Goal: Task Accomplishment & Management: Manage account settings

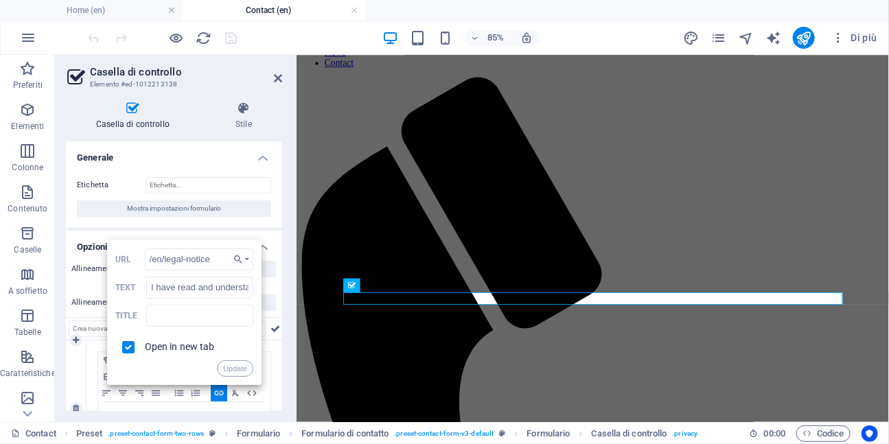
scroll to position [71, 0]
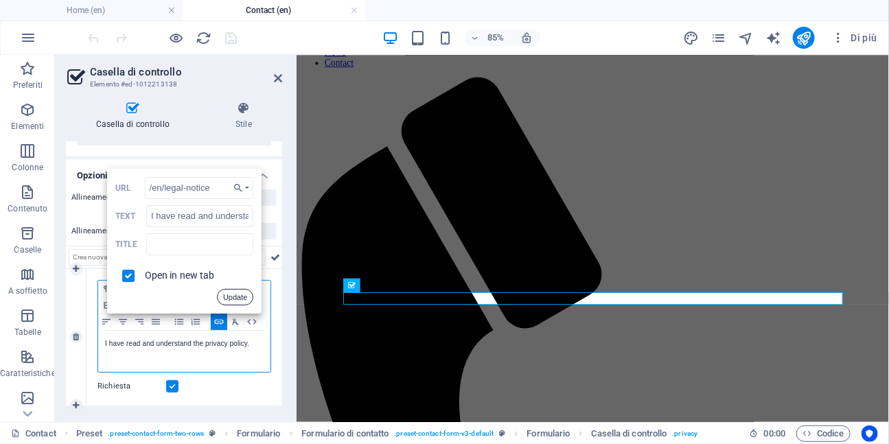
click at [224, 300] on button "Update" at bounding box center [235, 297] width 36 height 16
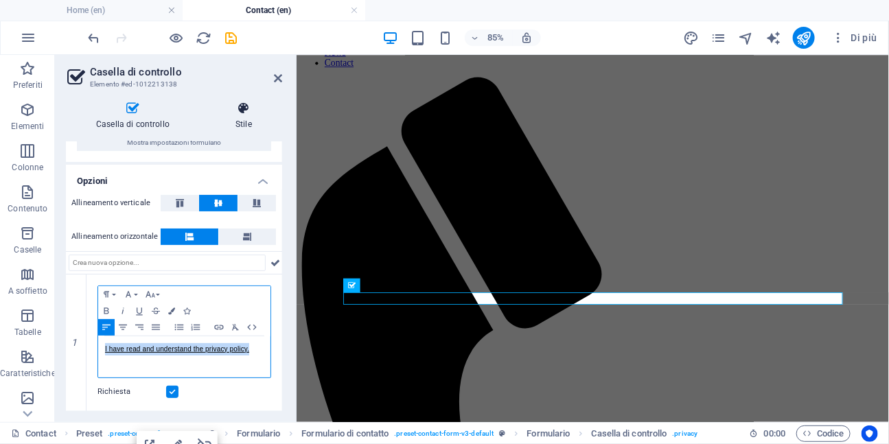
scroll to position [65, 0]
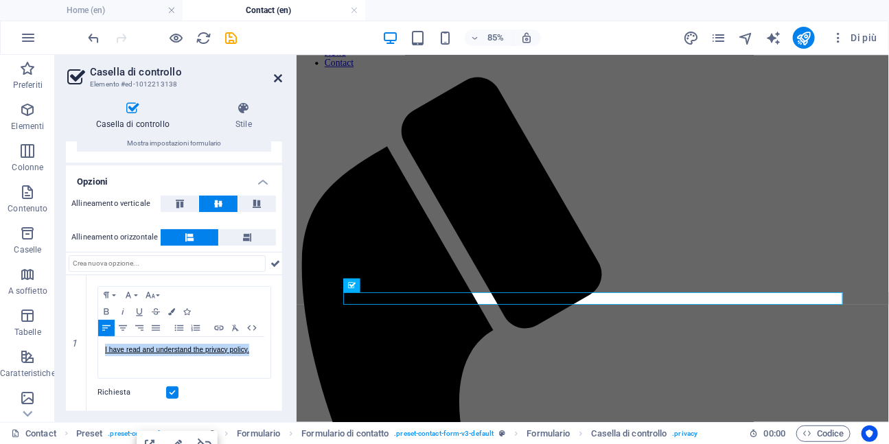
click at [276, 76] on icon at bounding box center [278, 78] width 8 height 11
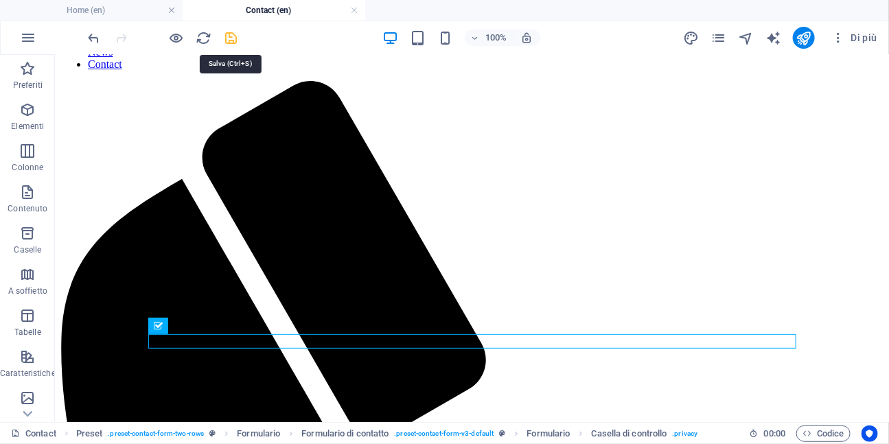
click at [231, 38] on icon "save" at bounding box center [232, 38] width 16 height 16
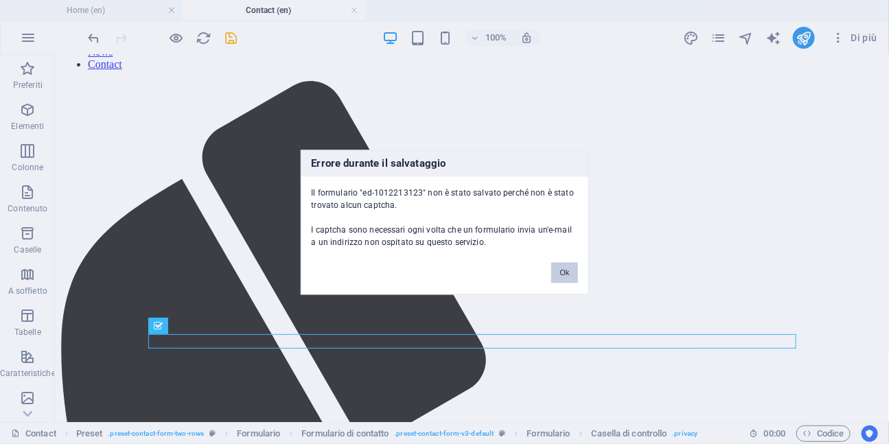
click at [564, 275] on button "Ok" at bounding box center [564, 272] width 26 height 21
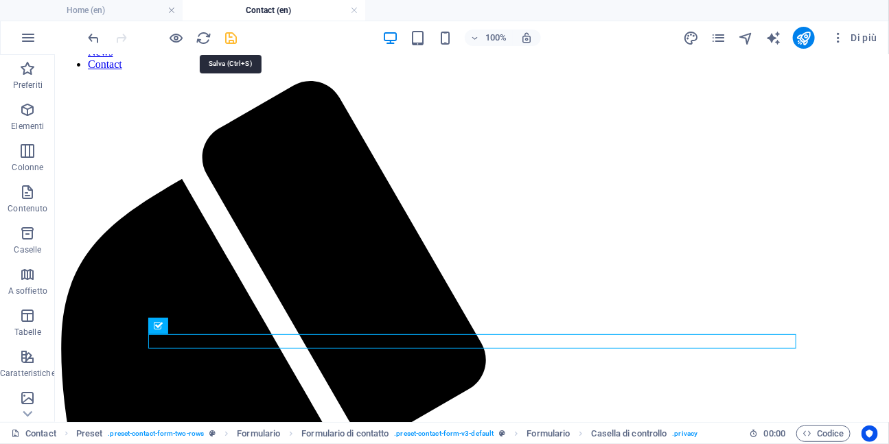
click at [236, 41] on icon "save" at bounding box center [232, 38] width 16 height 16
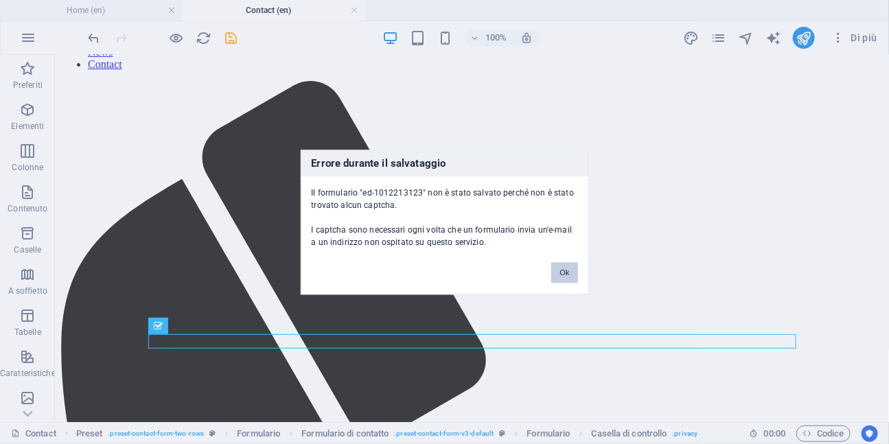
click at [566, 273] on button "Ok" at bounding box center [564, 272] width 26 height 21
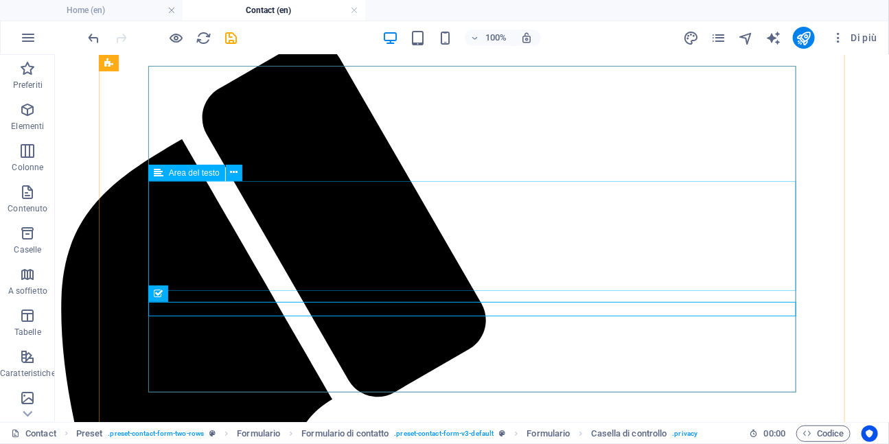
scroll to position [174, 0]
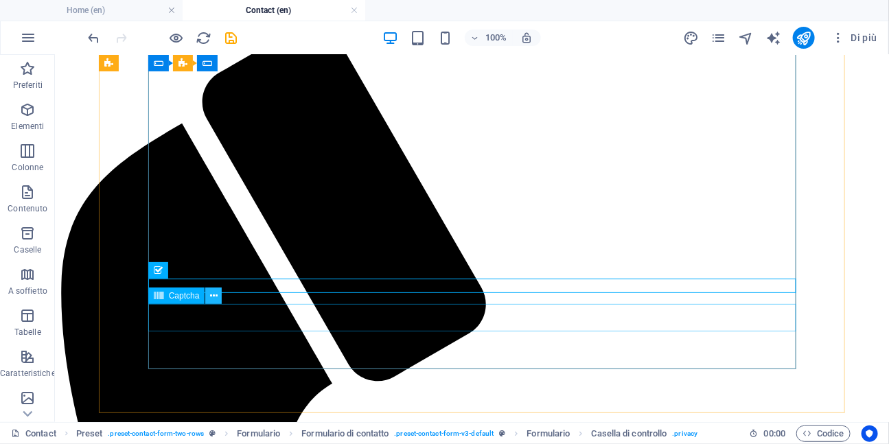
click at [217, 299] on icon at bounding box center [214, 296] width 8 height 14
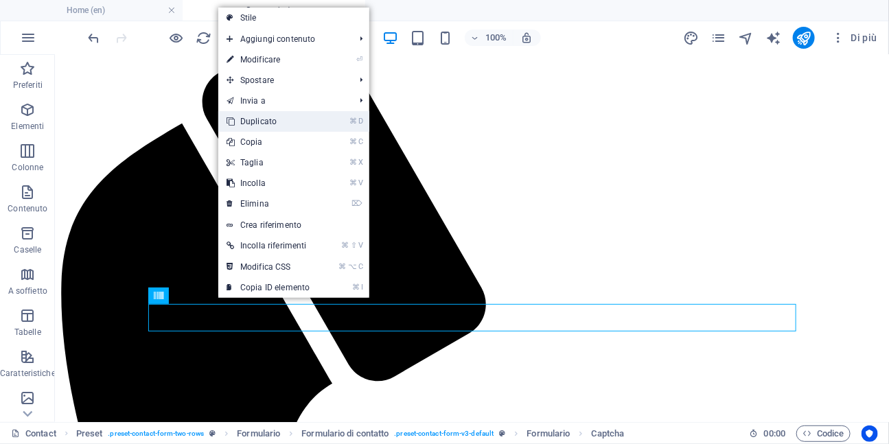
click at [273, 119] on link "⌘ D Duplicato" at bounding box center [268, 121] width 100 height 21
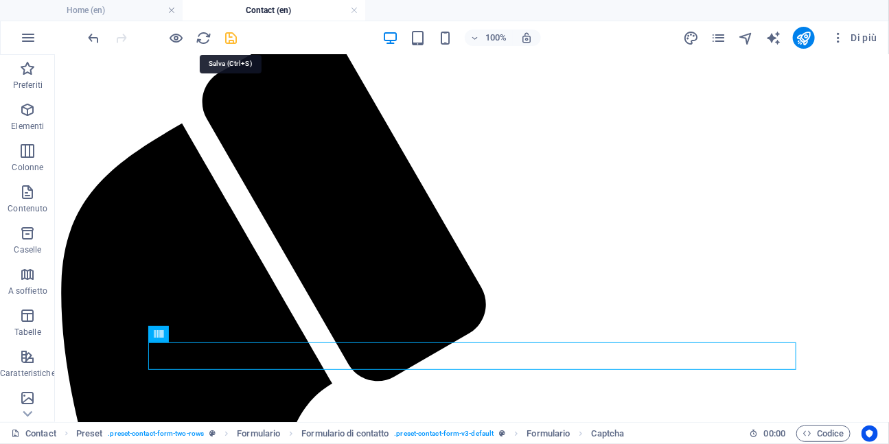
click at [233, 35] on icon "save" at bounding box center [232, 38] width 16 height 16
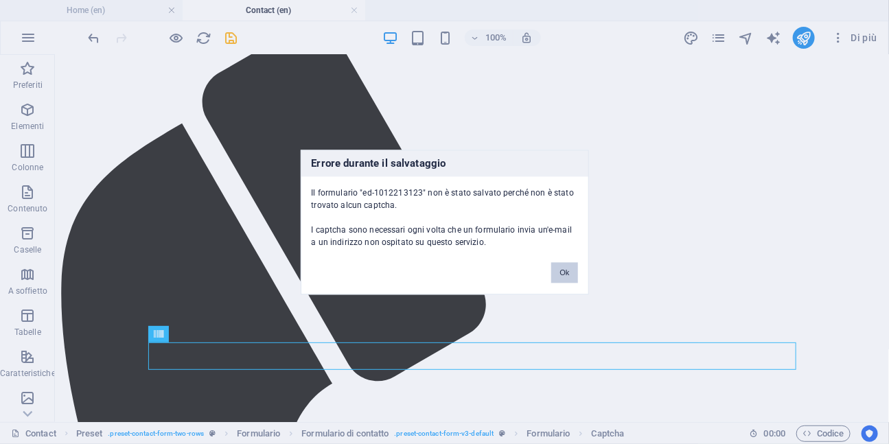
click at [565, 275] on button "Ok" at bounding box center [564, 272] width 26 height 21
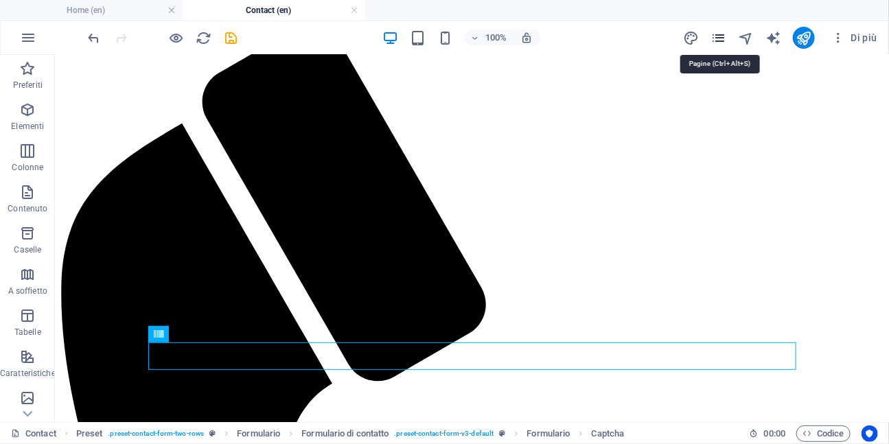
click at [719, 38] on icon "pages" at bounding box center [719, 38] width 16 height 16
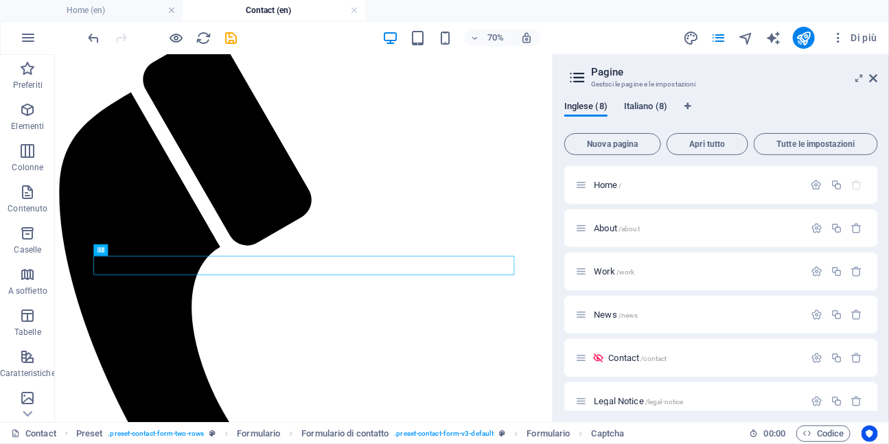
click at [652, 106] on span "Italiano (8)" at bounding box center [645, 107] width 43 height 19
click at [624, 355] on span "Contatti /contatti" at bounding box center [637, 358] width 58 height 10
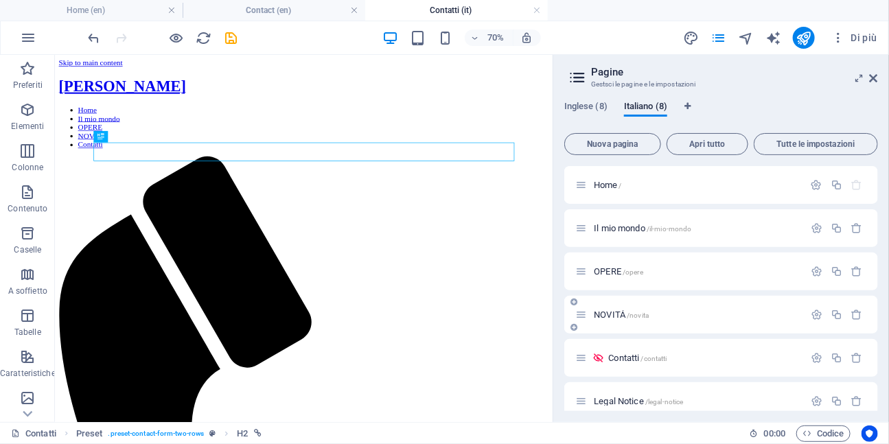
scroll to position [0, 0]
click at [139, 323] on icon at bounding box center [139, 319] width 5 height 10
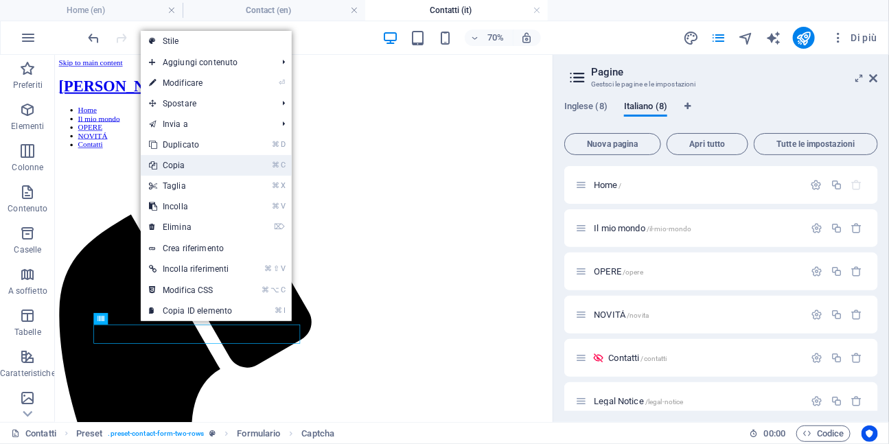
click at [190, 163] on link "⌘ C Copia" at bounding box center [191, 165] width 100 height 21
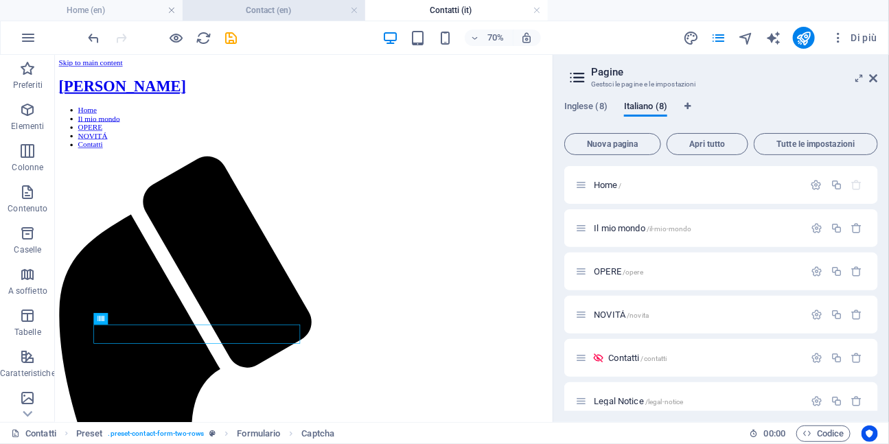
click at [289, 11] on h4 "Contact (en)" at bounding box center [274, 10] width 183 height 15
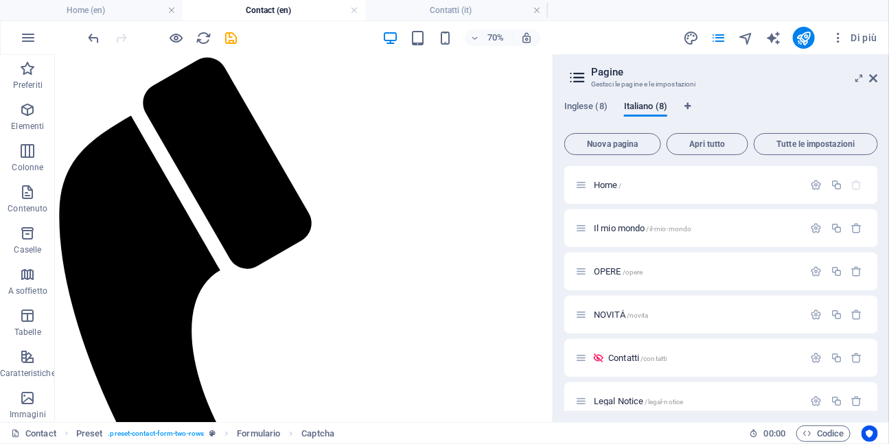
scroll to position [140, 0]
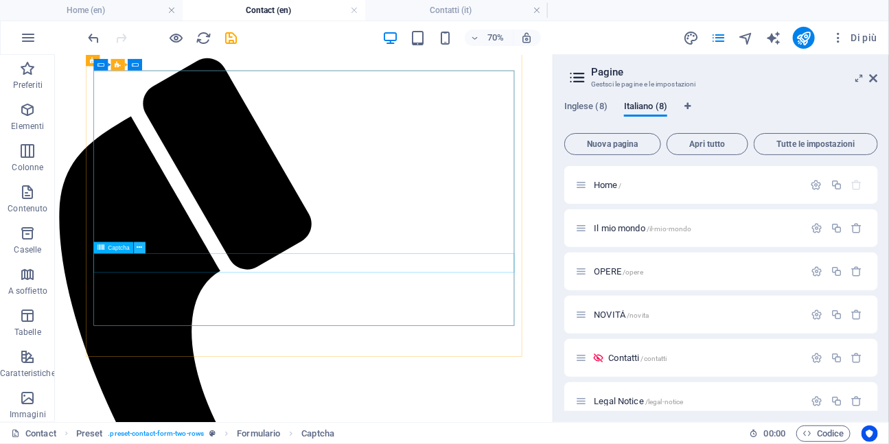
click at [141, 250] on icon at bounding box center [139, 248] width 5 height 10
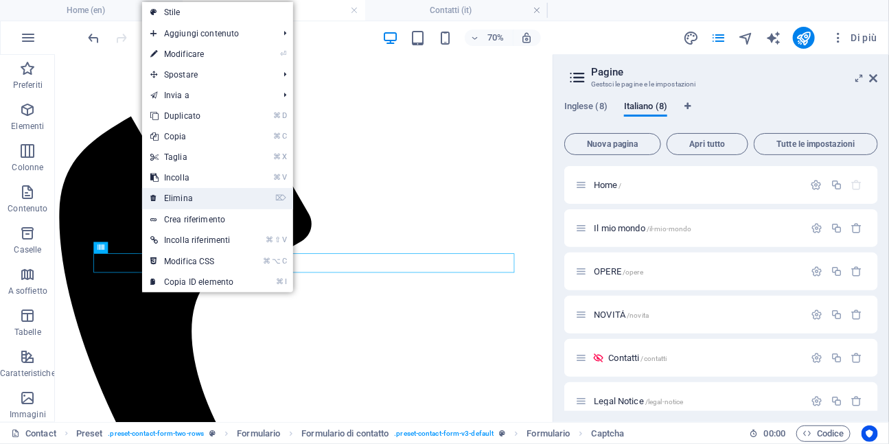
click at [183, 199] on link "⌦ Elimina" at bounding box center [192, 198] width 100 height 21
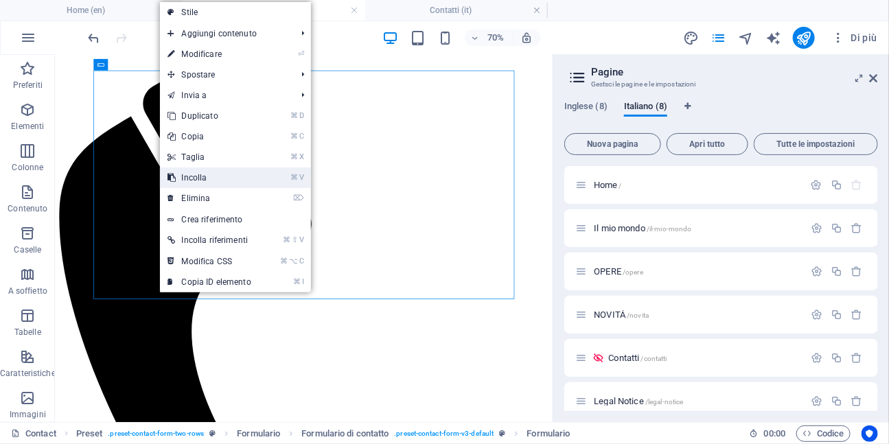
click at [190, 174] on link "⌘ V Incolla" at bounding box center [210, 178] width 100 height 21
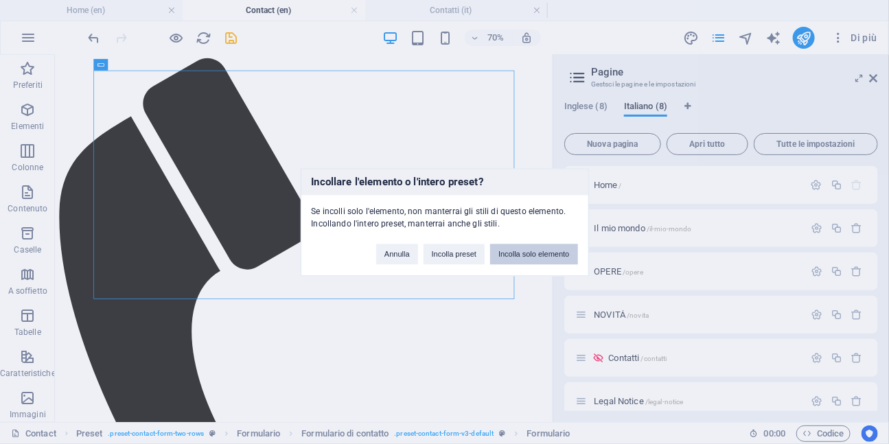
click at [516, 253] on button "Incolla solo elemento" at bounding box center [533, 254] width 87 height 21
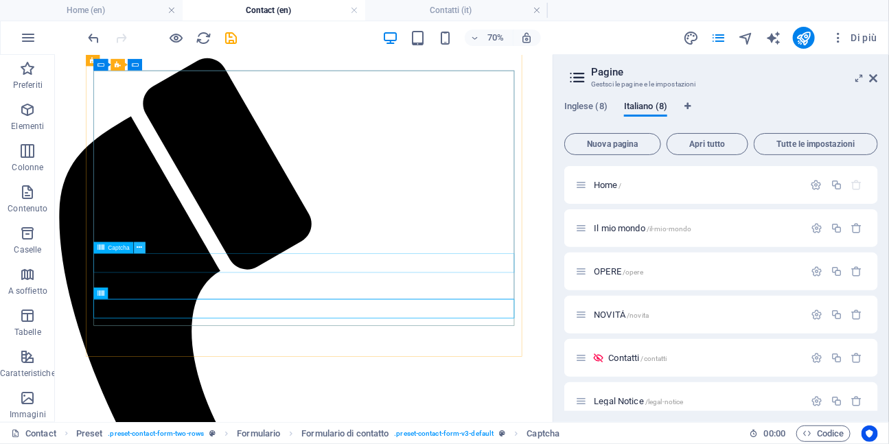
click at [139, 249] on icon at bounding box center [139, 248] width 5 height 10
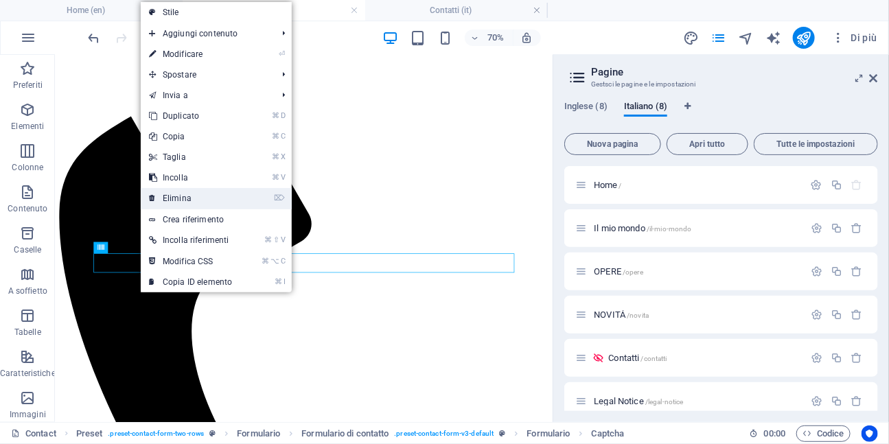
click at [192, 202] on link "⌦ Elimina" at bounding box center [191, 198] width 100 height 21
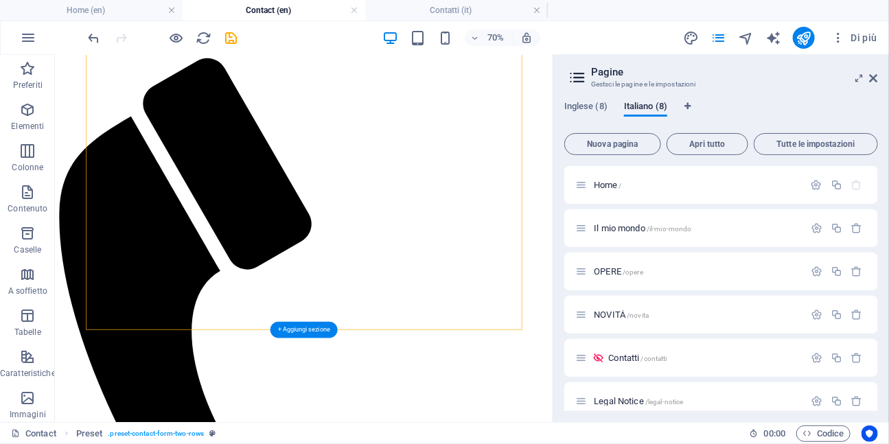
drag, startPoint x: 168, startPoint y: 381, endPoint x: 172, endPoint y: 374, distance: 8.4
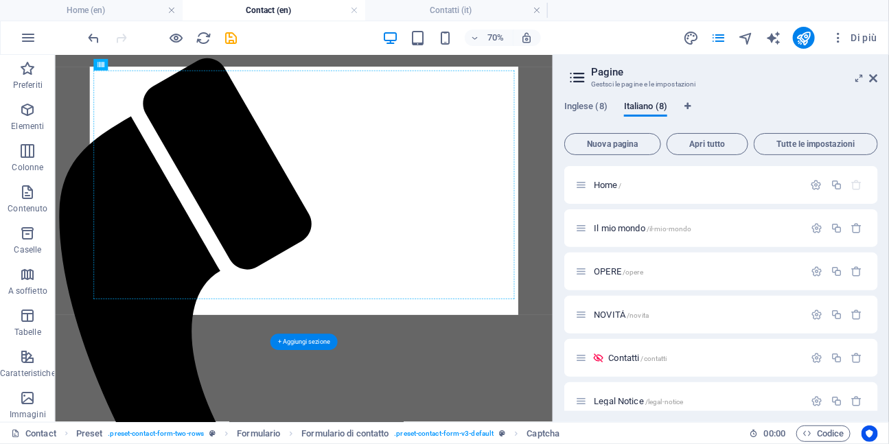
drag, startPoint x: 172, startPoint y: 377, endPoint x: 187, endPoint y: 328, distance: 51.5
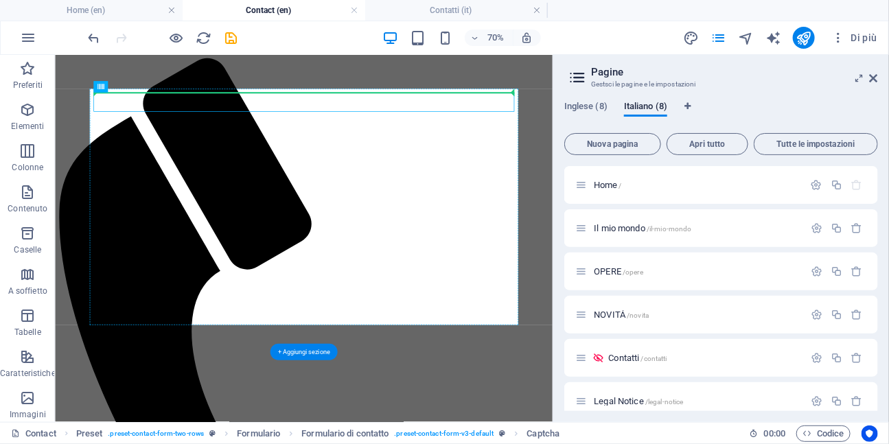
scroll to position [108, 0]
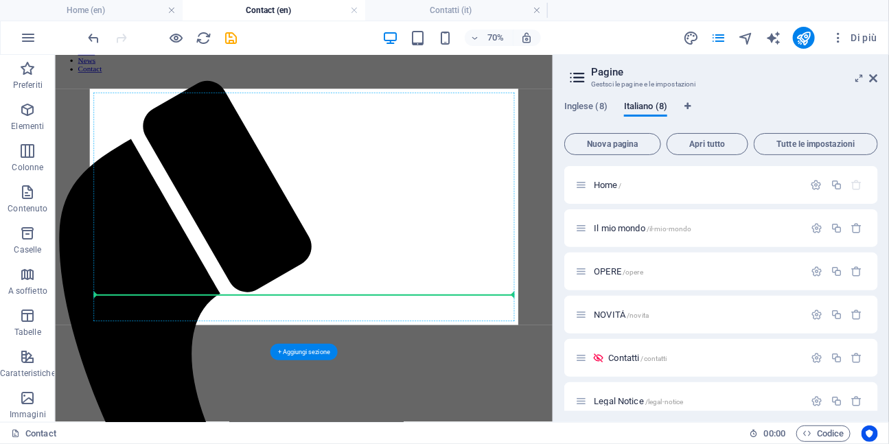
drag, startPoint x: 306, startPoint y: 93, endPoint x: 271, endPoint y: 393, distance: 302.1
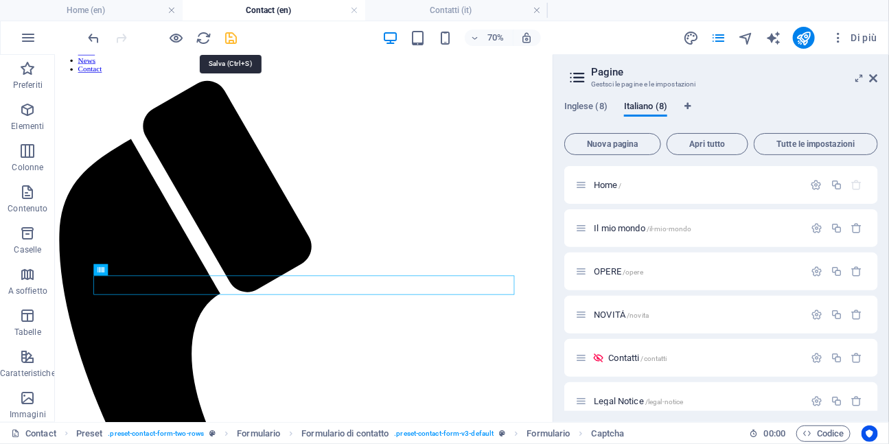
click at [234, 40] on icon "save" at bounding box center [232, 38] width 16 height 16
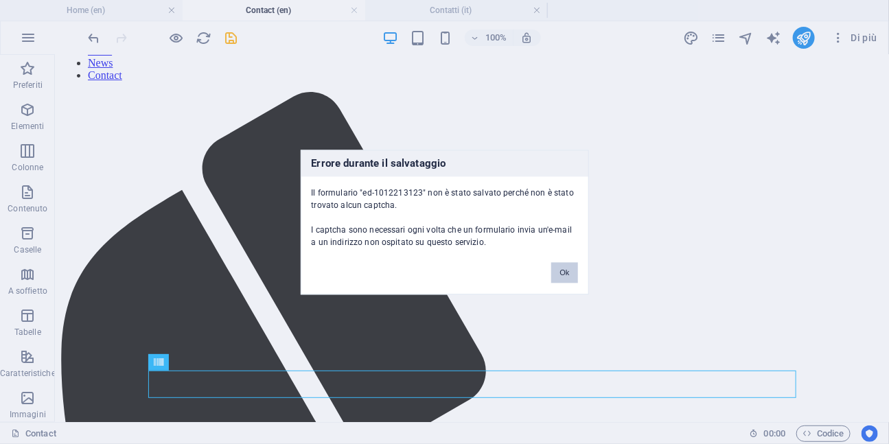
click at [561, 274] on button "Ok" at bounding box center [564, 272] width 26 height 21
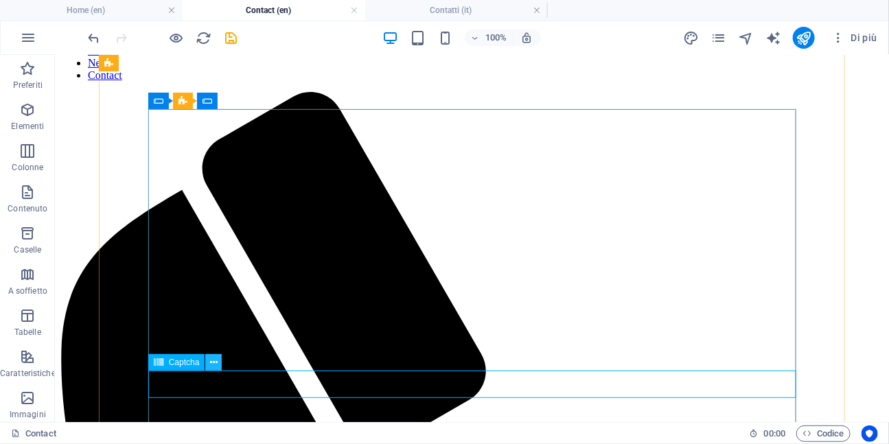
click at [218, 365] on button at bounding box center [213, 362] width 16 height 16
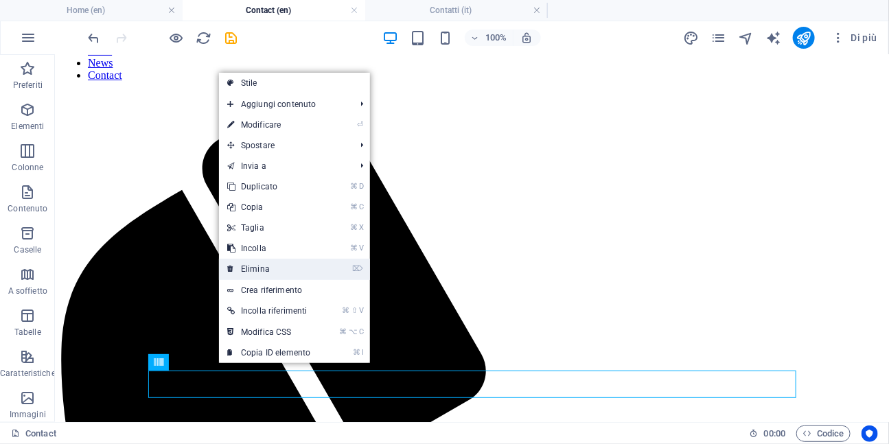
click at [258, 275] on link "⌦ Elimina" at bounding box center [269, 269] width 100 height 21
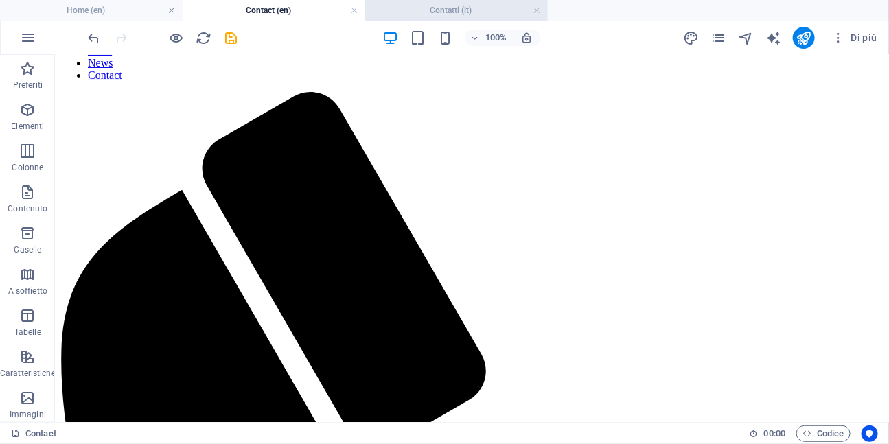
click at [464, 13] on h4 "Contatti (it)" at bounding box center [456, 10] width 183 height 15
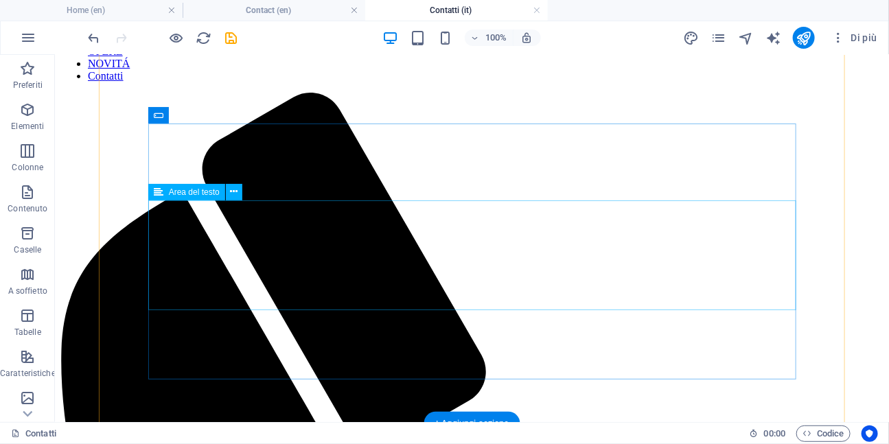
scroll to position [115, 0]
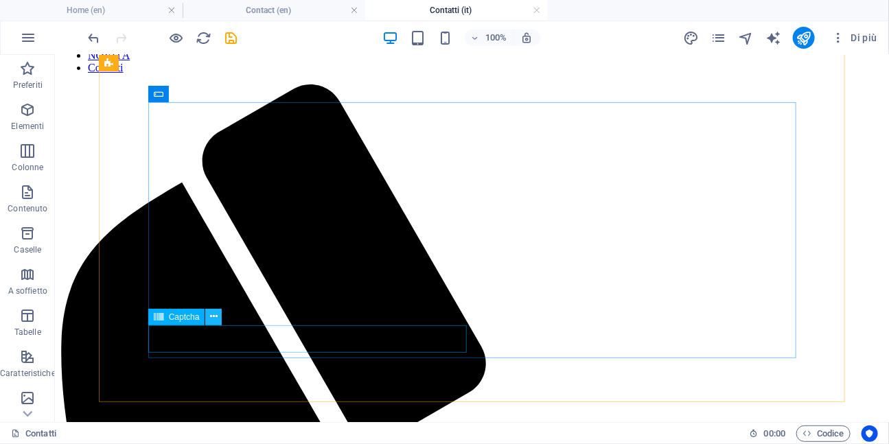
click at [219, 317] on button at bounding box center [213, 317] width 16 height 16
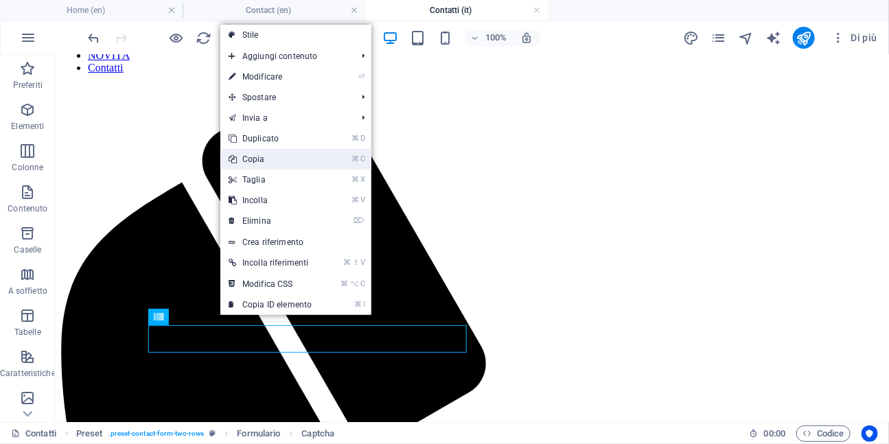
click at [275, 163] on link "⌘ C Copia" at bounding box center [270, 159] width 100 height 21
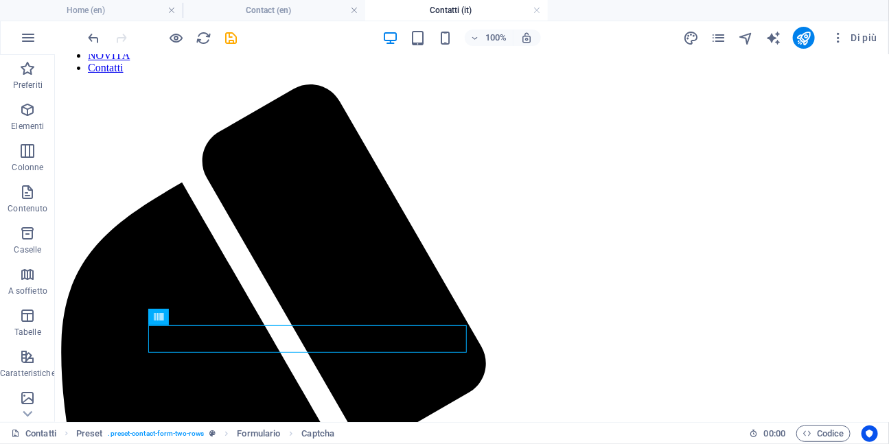
click at [301, 21] on header "100% Di più" at bounding box center [444, 38] width 889 height 34
click at [297, 12] on h4 "Contact (en)" at bounding box center [274, 10] width 183 height 15
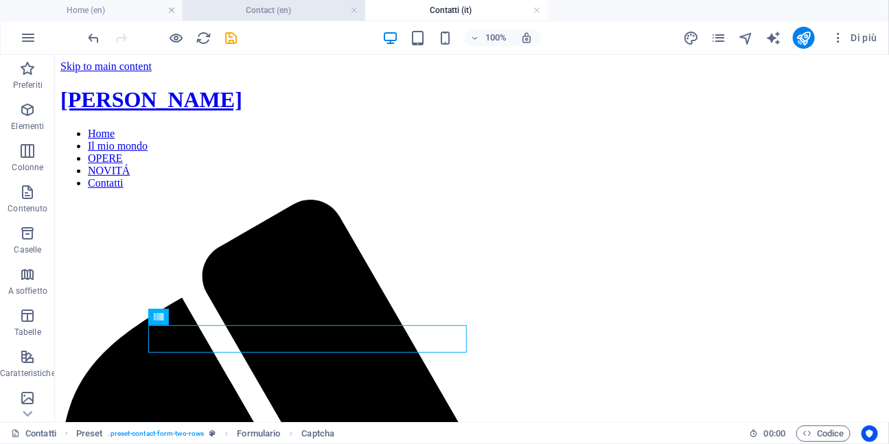
scroll to position [108, 0]
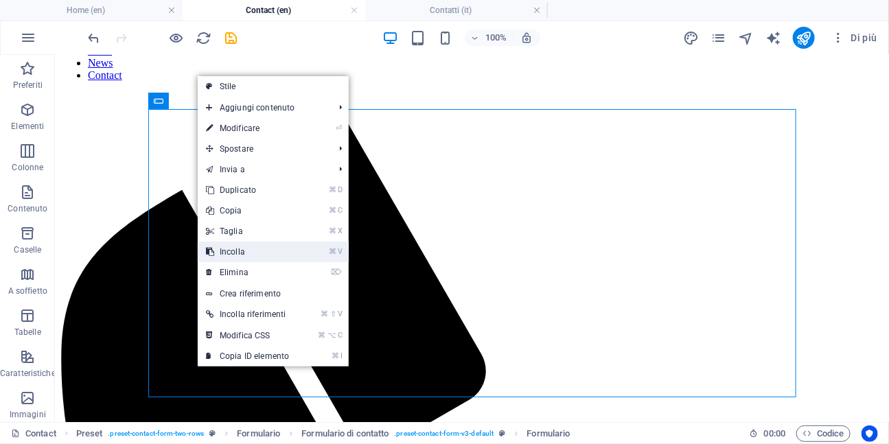
click at [249, 255] on link "⌘ V Incolla" at bounding box center [248, 252] width 100 height 21
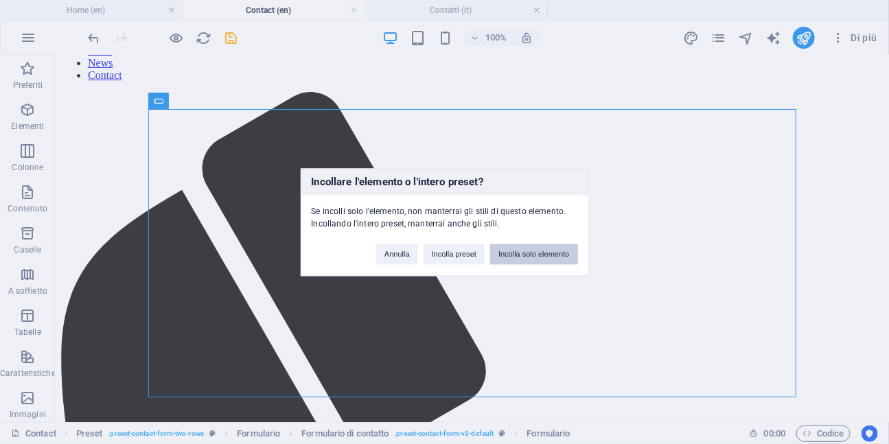
click at [516, 257] on button "Incolla solo elemento" at bounding box center [533, 254] width 87 height 21
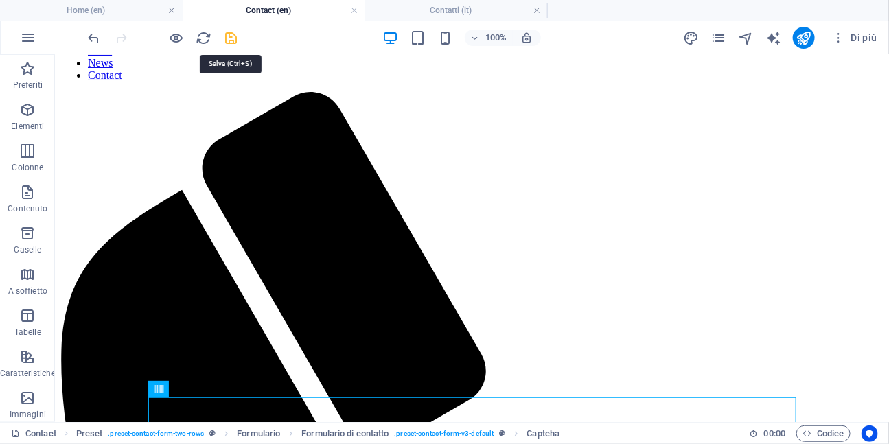
click at [234, 38] on icon "save" at bounding box center [232, 38] width 16 height 16
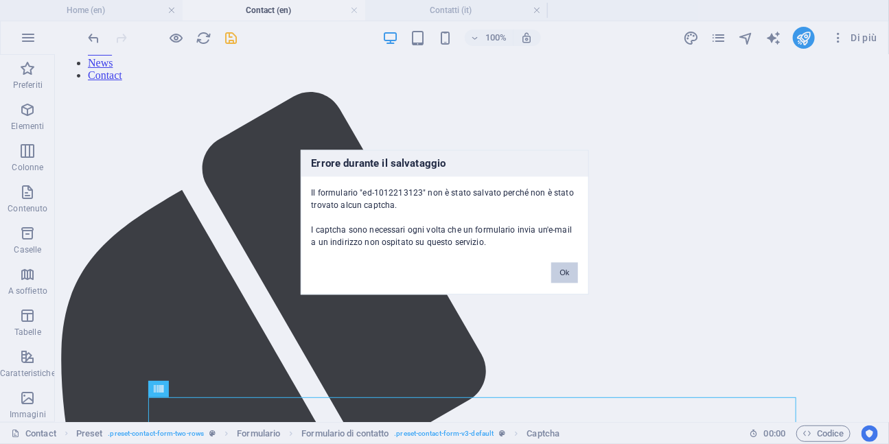
click at [566, 277] on button "Ok" at bounding box center [564, 272] width 26 height 21
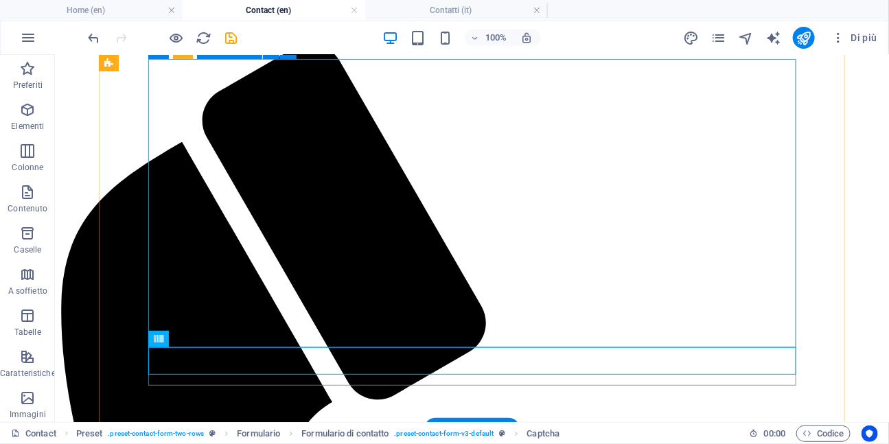
scroll to position [159, 0]
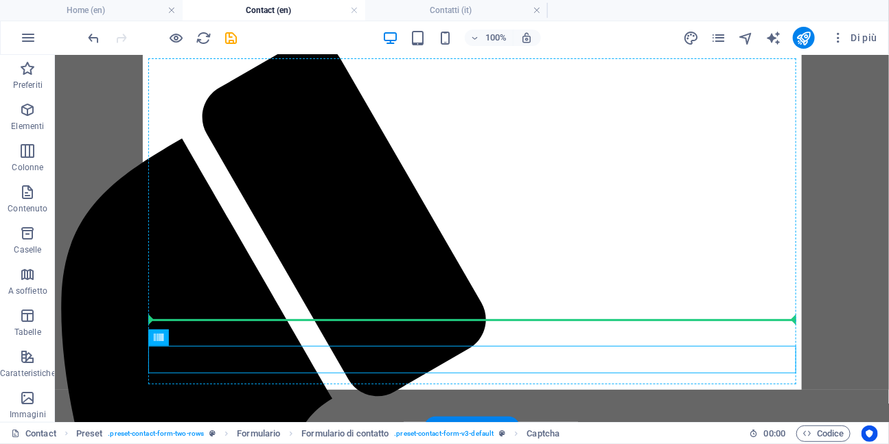
drag, startPoint x: 375, startPoint y: 365, endPoint x: 376, endPoint y: 322, distance: 42.6
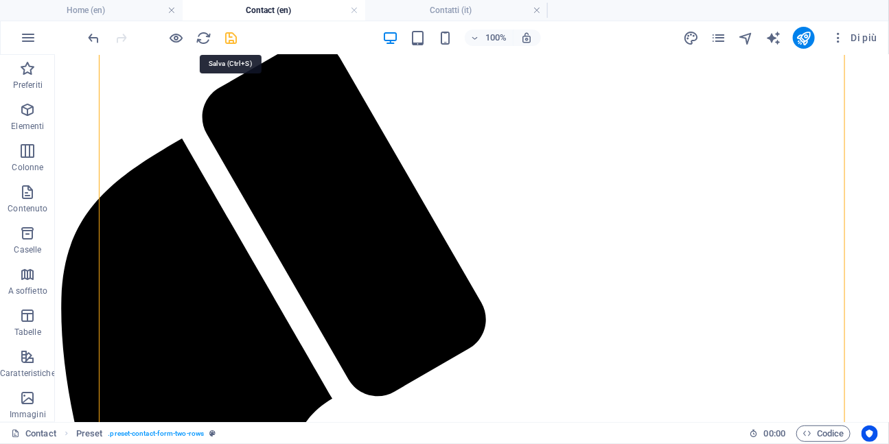
click at [227, 39] on icon "save" at bounding box center [232, 38] width 16 height 16
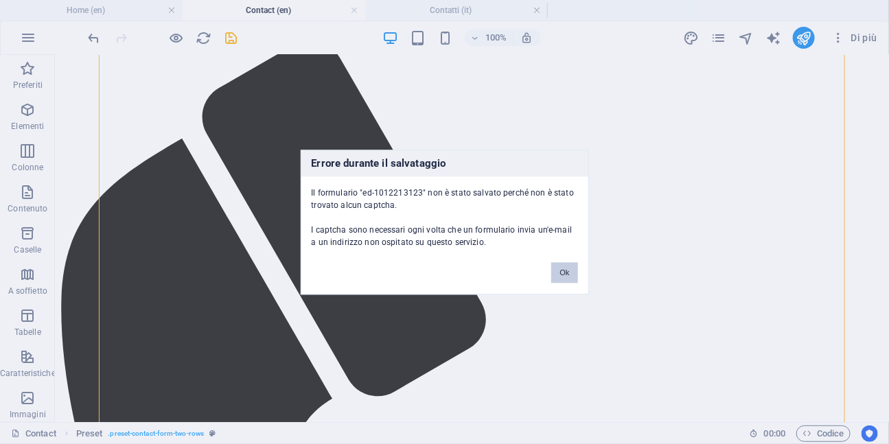
click at [564, 268] on button "Ok" at bounding box center [564, 272] width 26 height 21
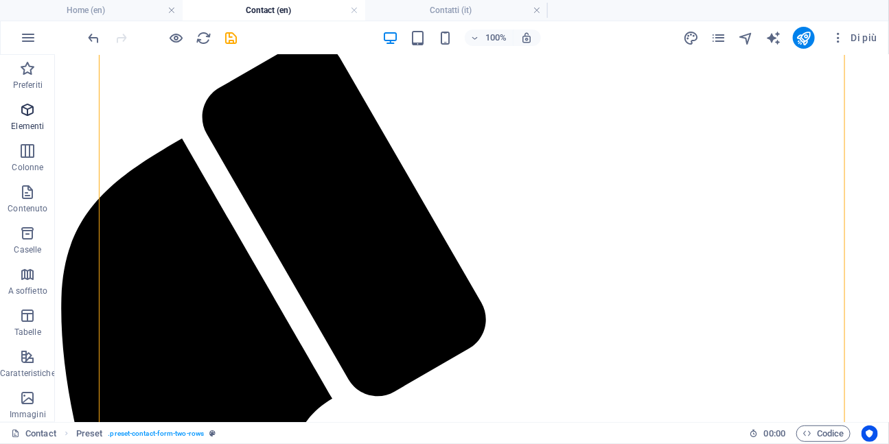
click at [27, 116] on icon "button" at bounding box center [27, 110] width 16 height 16
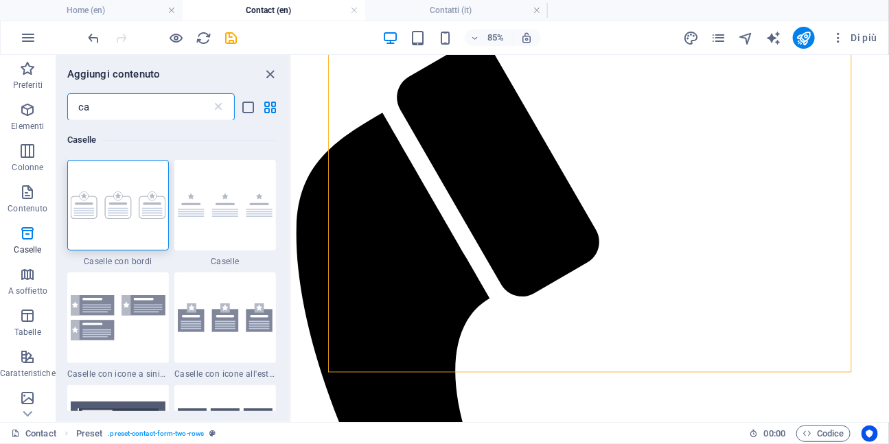
scroll to position [0, 0]
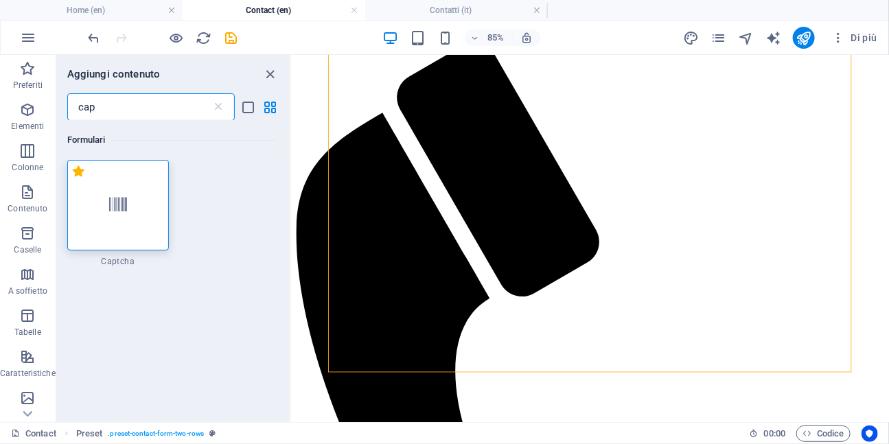
type input "cap"
click at [76, 171] on label "1 Star" at bounding box center [79, 171] width 12 height 12
click at [73, 179] on input "1 Star" at bounding box center [72, 179] width 1 height 1
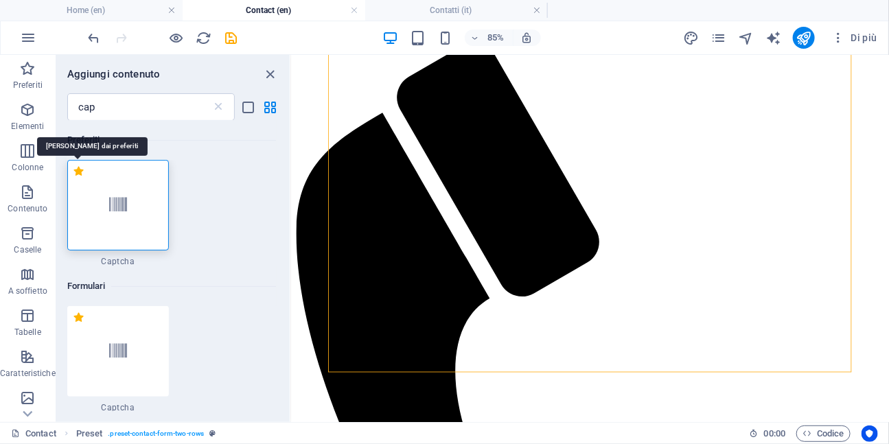
click at [76, 171] on label "1 Star" at bounding box center [79, 171] width 12 height 12
click at [73, 179] on input "1 Star" at bounding box center [72, 179] width 1 height 1
radio input "false"
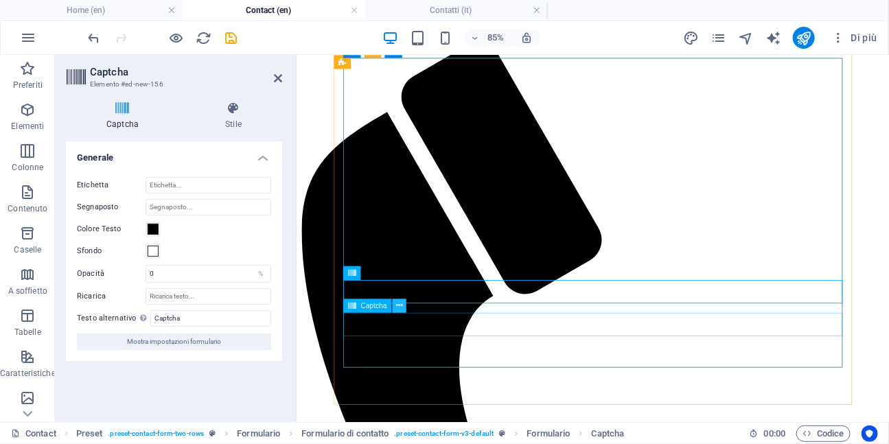
click at [400, 310] on icon at bounding box center [399, 305] width 6 height 12
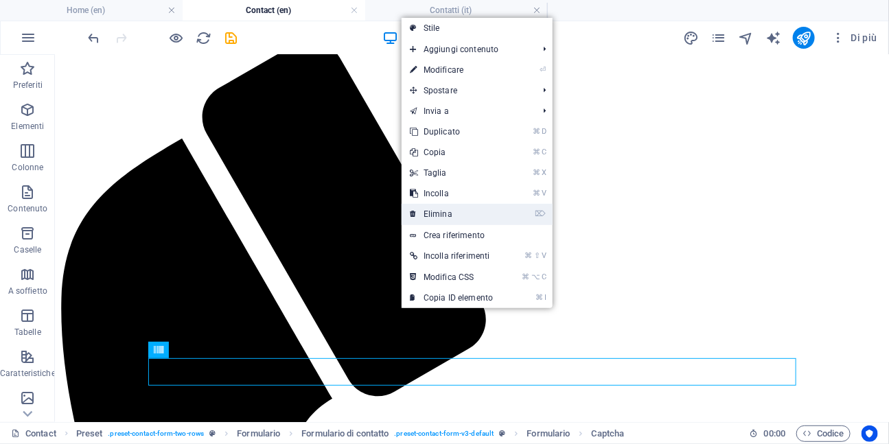
click at [432, 220] on link "⌦ Elimina" at bounding box center [452, 214] width 100 height 21
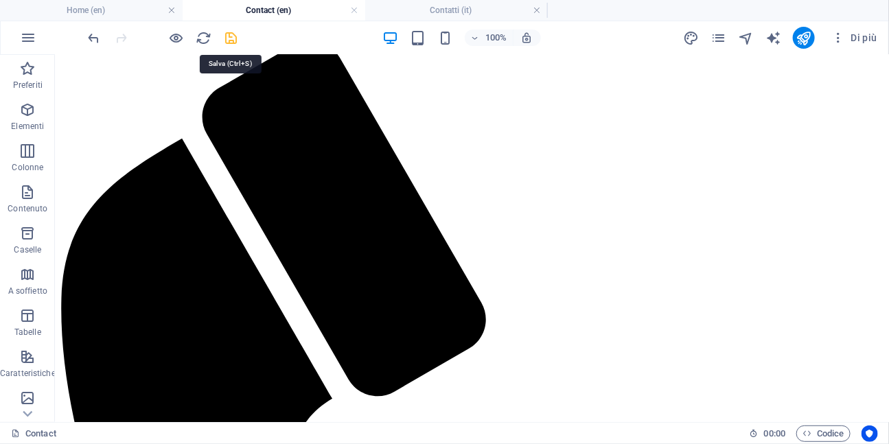
click at [231, 42] on icon "save" at bounding box center [232, 38] width 16 height 16
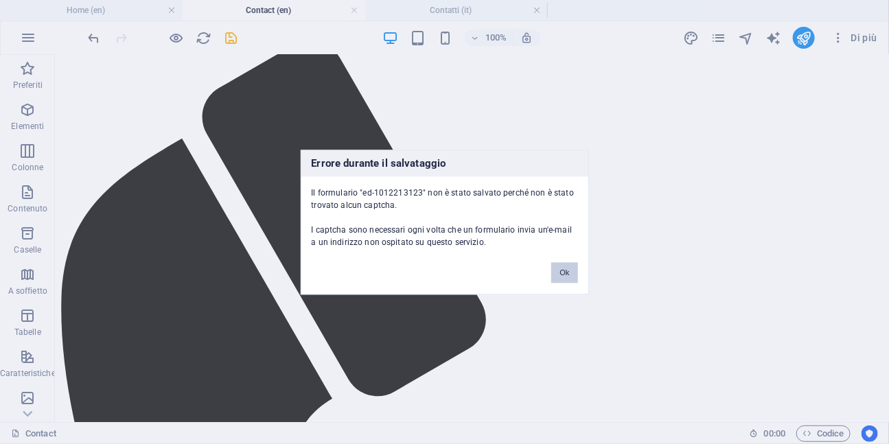
click at [566, 273] on button "Ok" at bounding box center [564, 272] width 26 height 21
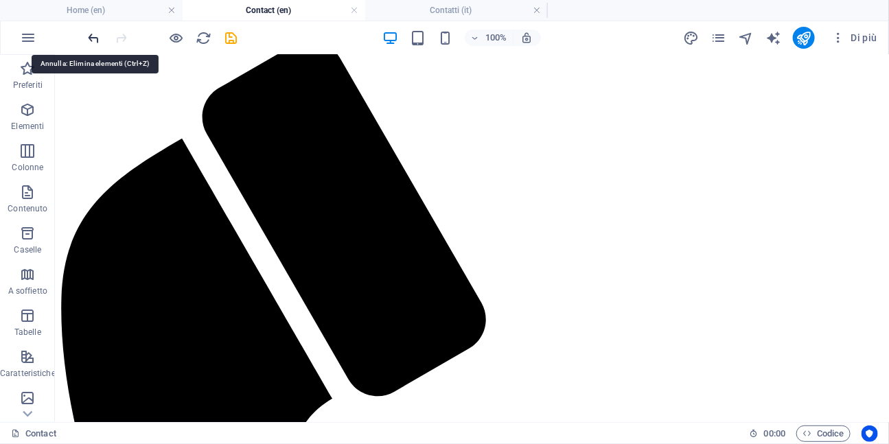
click at [88, 36] on icon "undo" at bounding box center [95, 38] width 16 height 16
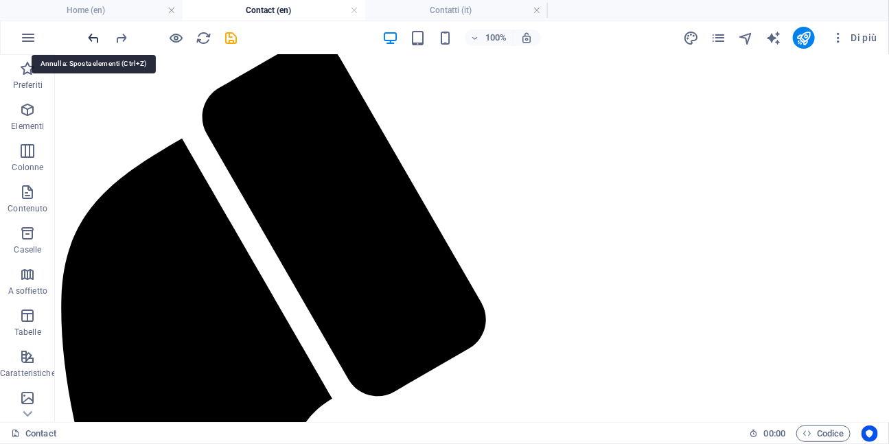
click at [88, 36] on icon "undo" at bounding box center [95, 38] width 16 height 16
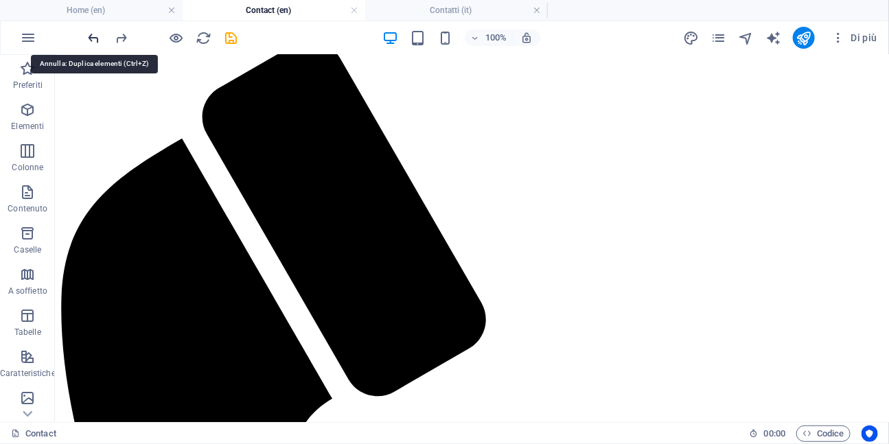
click at [88, 36] on icon "undo" at bounding box center [95, 38] width 16 height 16
click at [88, 36] on div at bounding box center [163, 38] width 154 height 22
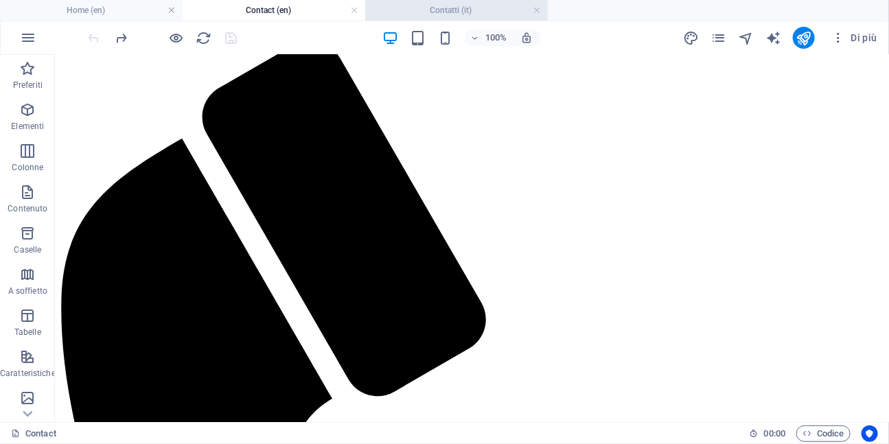
click at [431, 10] on h4 "Contatti (it)" at bounding box center [456, 10] width 183 height 15
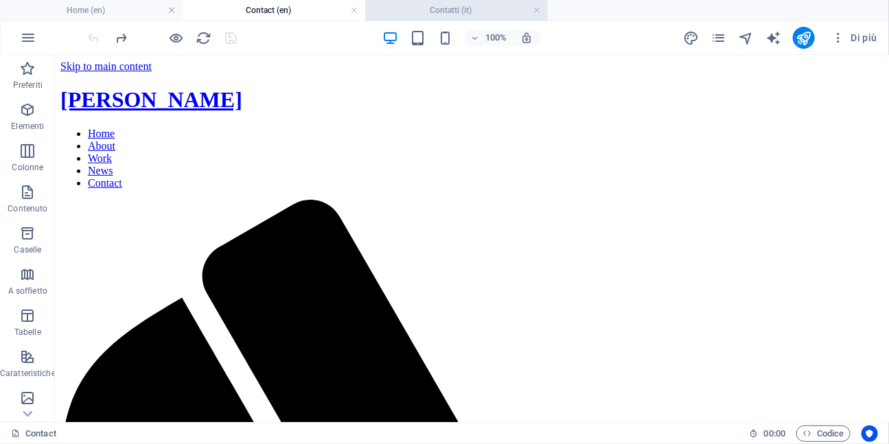
scroll to position [115, 0]
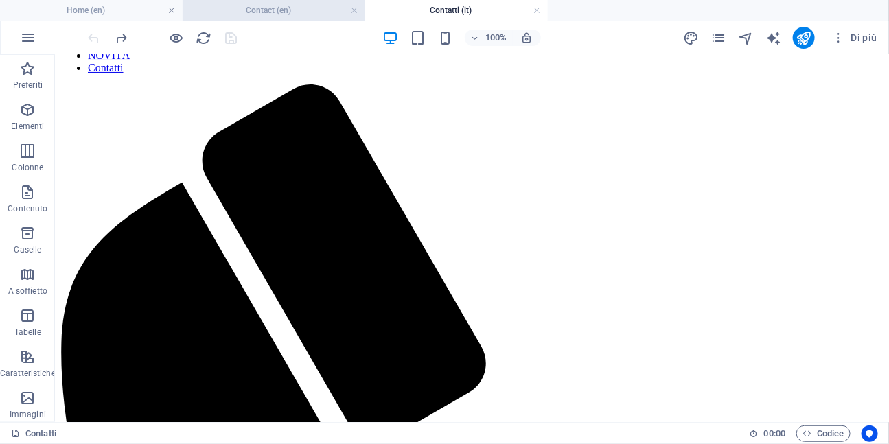
click at [279, 9] on h4 "Contact (en)" at bounding box center [274, 10] width 183 height 15
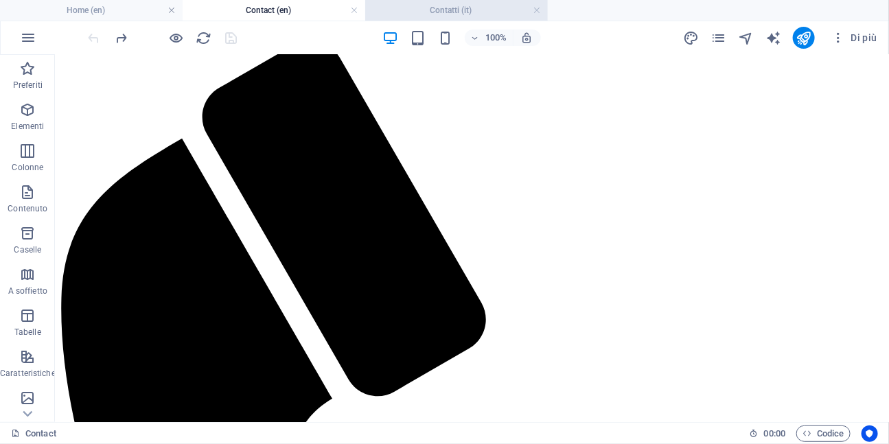
click at [439, 9] on h4 "Contatti (it)" at bounding box center [456, 10] width 183 height 15
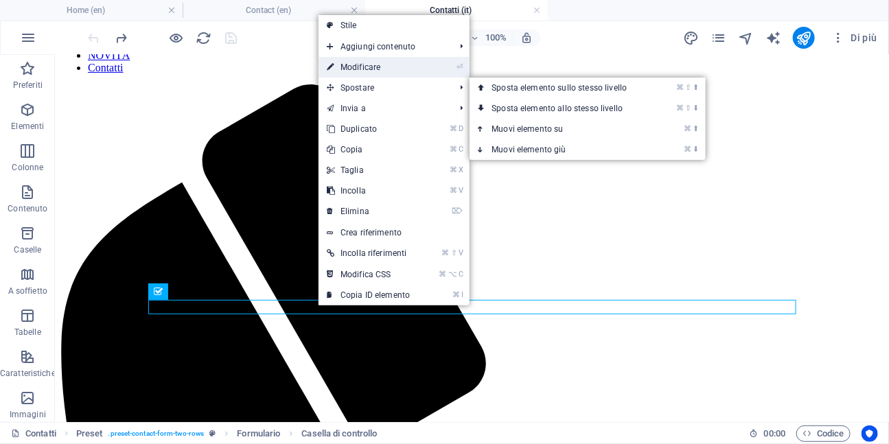
click at [376, 71] on link "⏎ Modificare" at bounding box center [369, 67] width 100 height 21
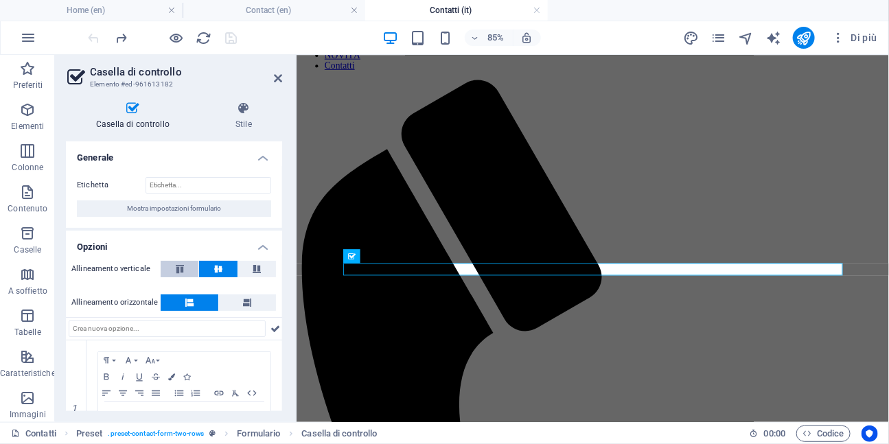
scroll to position [65, 0]
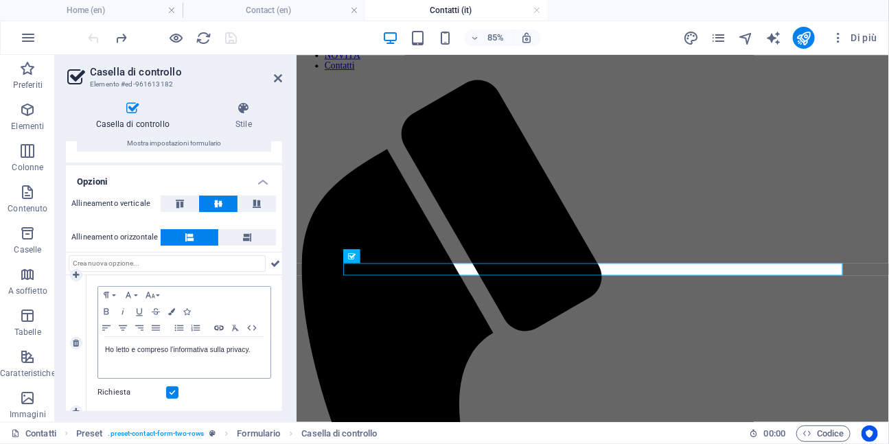
click at [221, 326] on icon "button" at bounding box center [219, 328] width 16 height 11
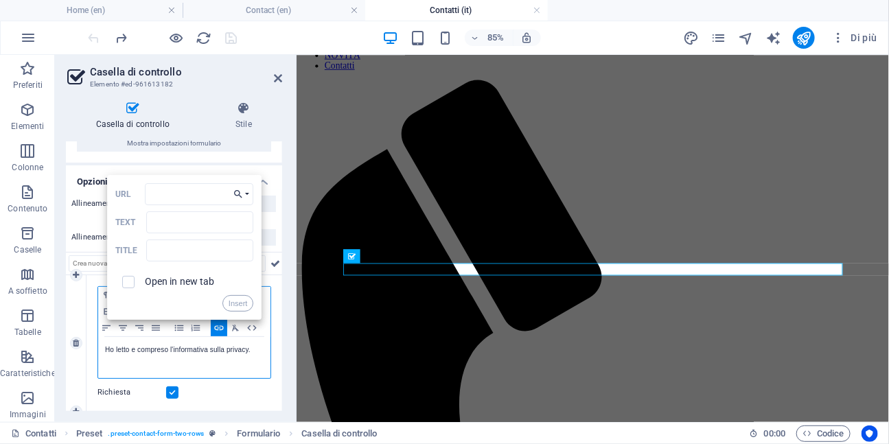
click at [251, 194] on button "Choose Link" at bounding box center [241, 194] width 25 height 22
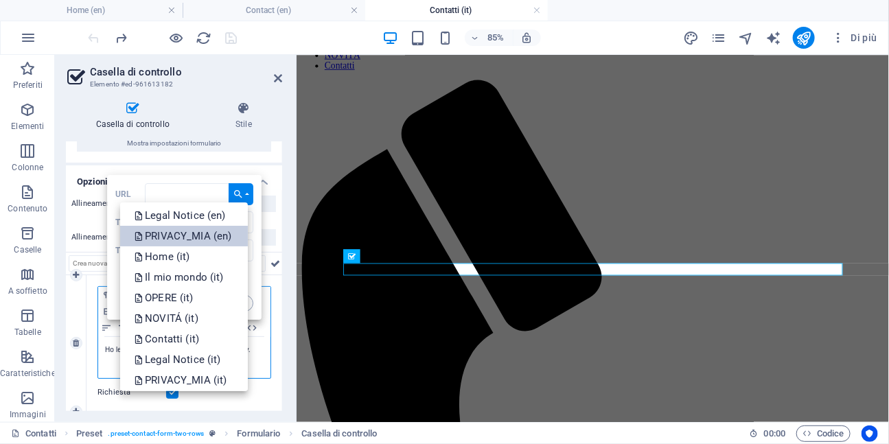
scroll to position [130, 0]
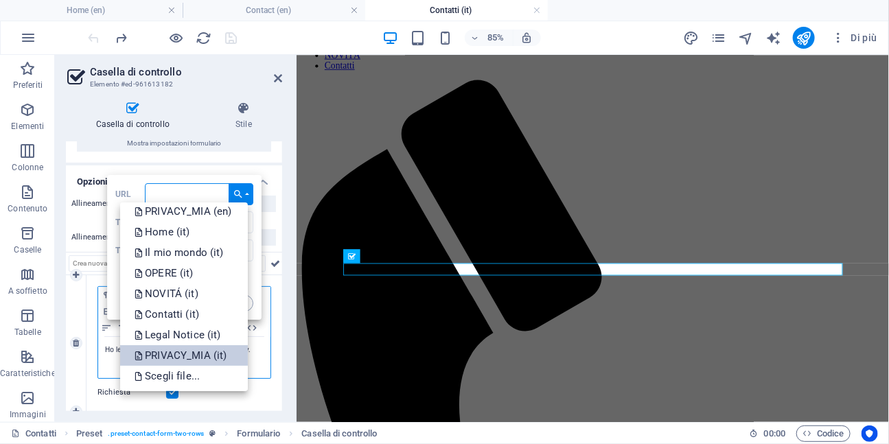
click at [194, 355] on p "PRIVACY_MIA (it)" at bounding box center [181, 355] width 95 height 21
type input "/it/privacy-9"
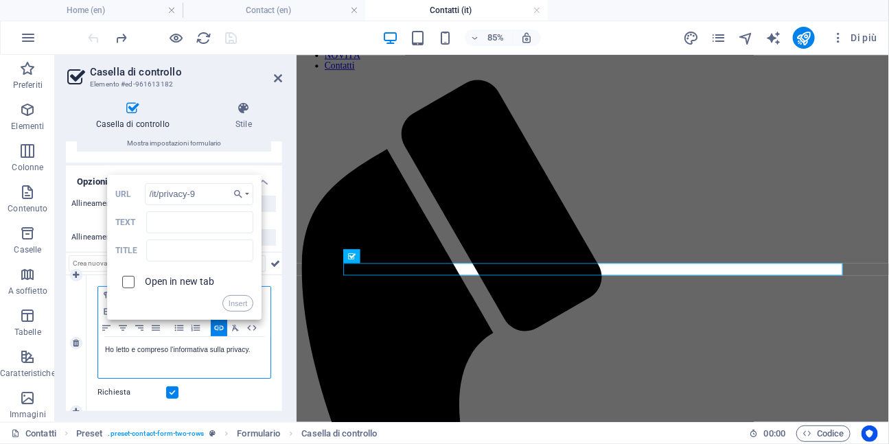
click at [129, 279] on input "checkbox" at bounding box center [126, 280] width 12 height 12
checkbox input "true"
click at [236, 308] on button "Insert" at bounding box center [238, 303] width 32 height 16
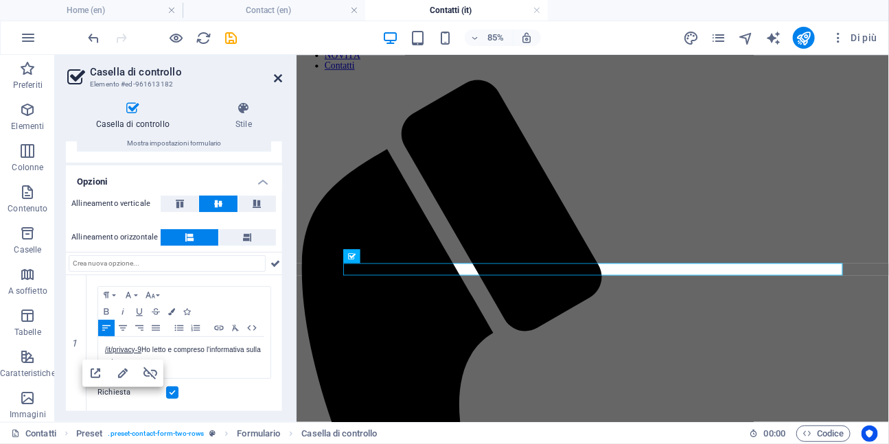
click at [277, 81] on icon at bounding box center [278, 78] width 8 height 11
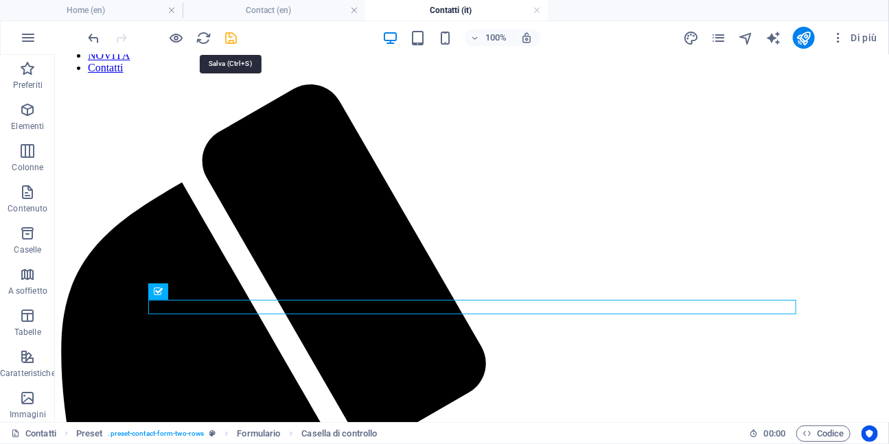
click at [231, 40] on icon "save" at bounding box center [232, 38] width 16 height 16
checkbox input "false"
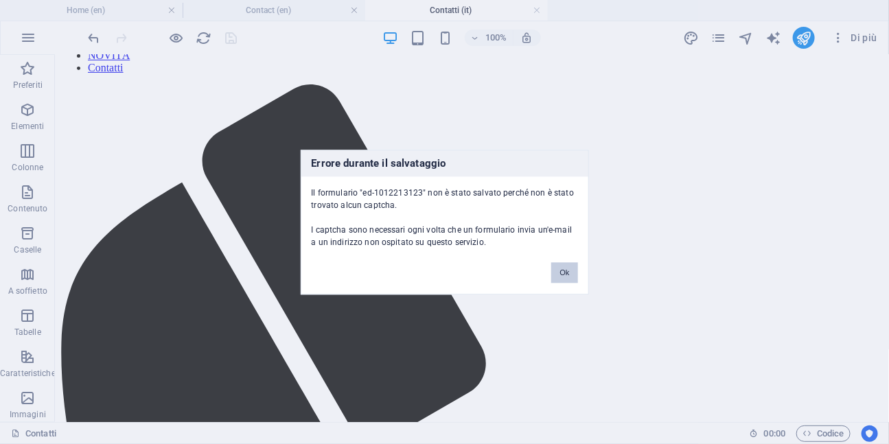
click at [561, 271] on button "Ok" at bounding box center [564, 272] width 26 height 21
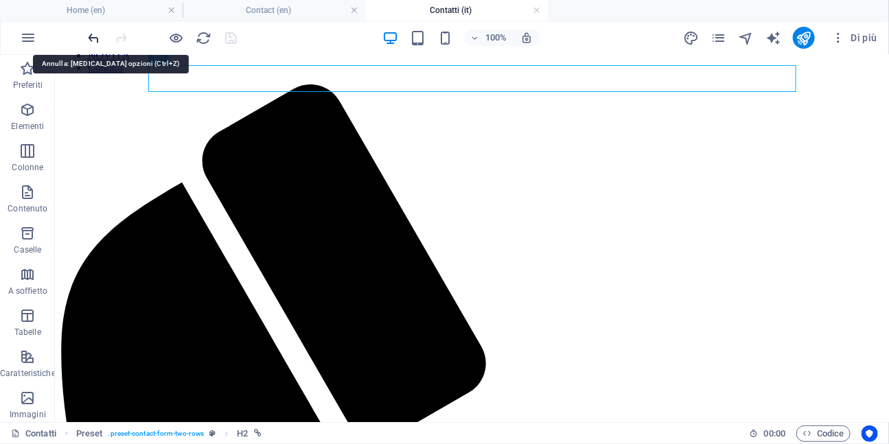
click at [95, 38] on icon "undo" at bounding box center [95, 38] width 16 height 16
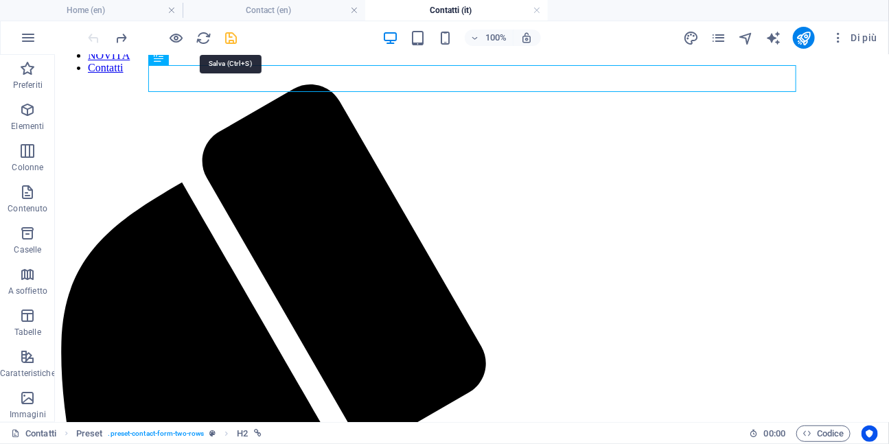
click at [233, 40] on icon "save" at bounding box center [232, 38] width 16 height 16
checkbox input "false"
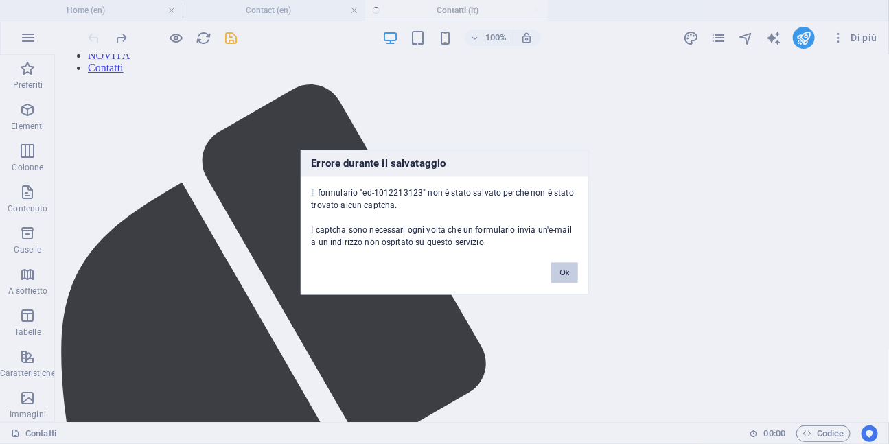
click at [564, 268] on button "Ok" at bounding box center [564, 272] width 26 height 21
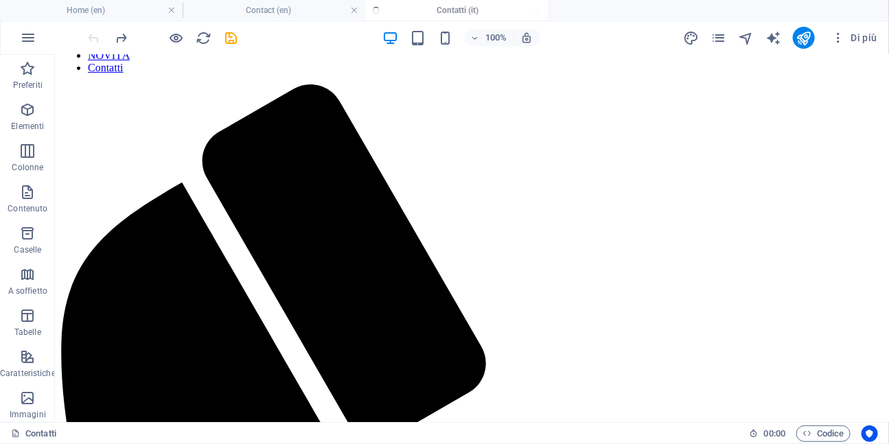
click at [455, 11] on ul "Home (en) Contact (en) Contatti (it)" at bounding box center [444, 10] width 889 height 21
click at [355, 8] on link at bounding box center [354, 10] width 8 height 13
click at [355, 8] on ul "Home (en) Contatti (it)" at bounding box center [444, 10] width 889 height 21
click at [170, 5] on link at bounding box center [172, 10] width 8 height 13
